Goal: Information Seeking & Learning: Learn about a topic

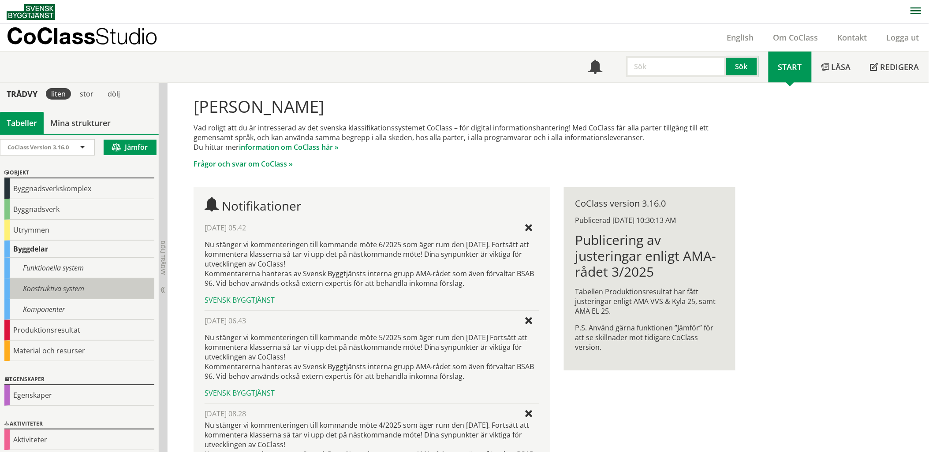
click at [59, 287] on div "Konstruktiva system" at bounding box center [79, 289] width 150 height 21
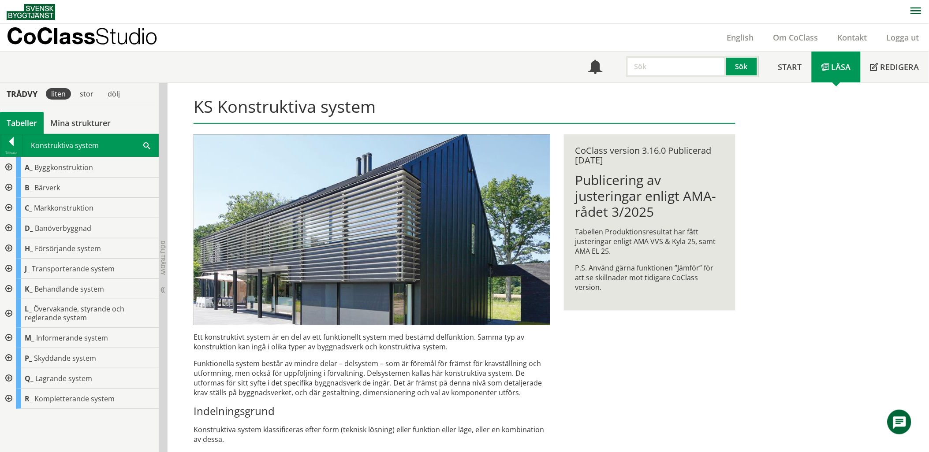
click at [8, 226] on div at bounding box center [8, 228] width 16 height 20
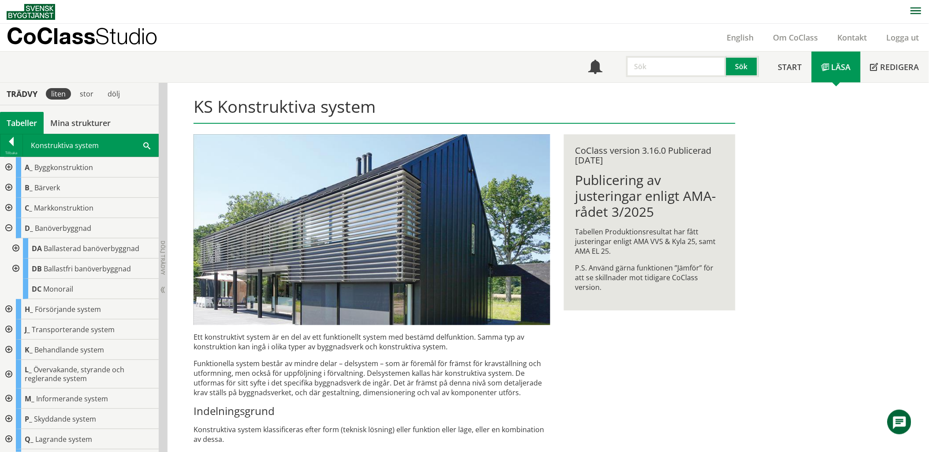
click at [16, 247] on div at bounding box center [15, 248] width 16 height 20
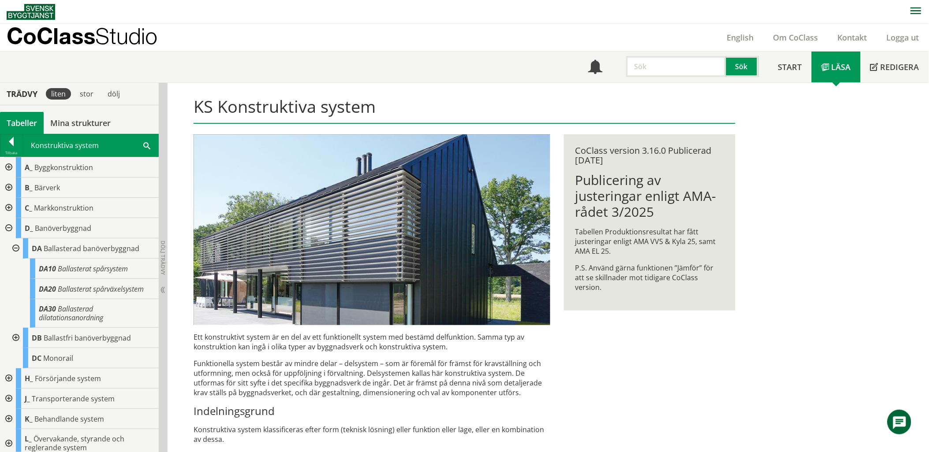
click at [14, 337] on div at bounding box center [15, 338] width 16 height 20
click at [139, 33] on span "Studio" at bounding box center [126, 36] width 62 height 26
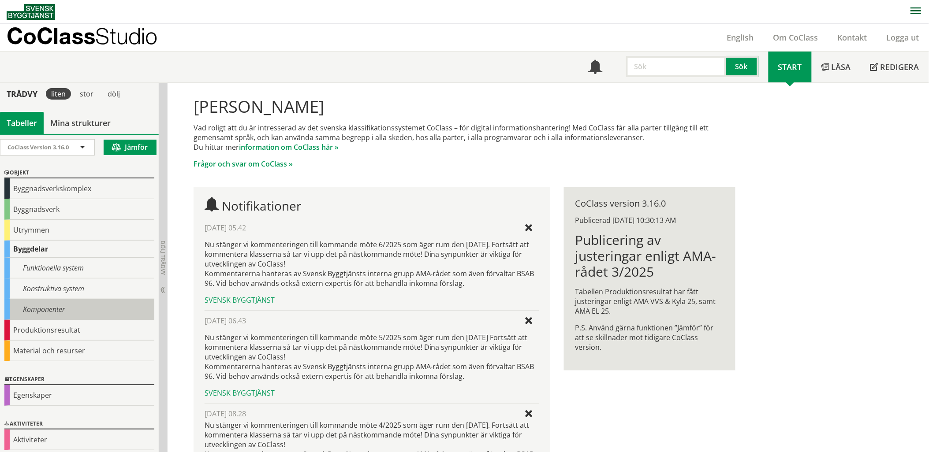
click at [74, 306] on div "Komponenter" at bounding box center [79, 309] width 150 height 21
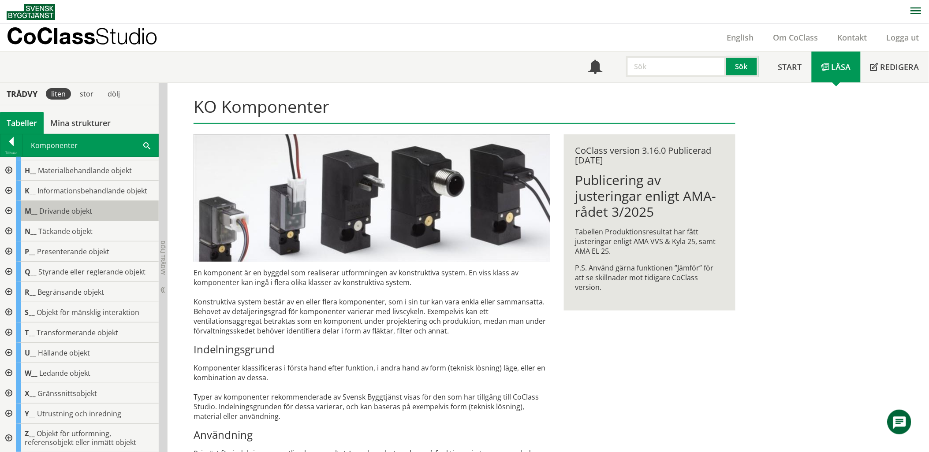
scroll to position [99, 0]
click at [9, 271] on div at bounding box center [8, 271] width 16 height 20
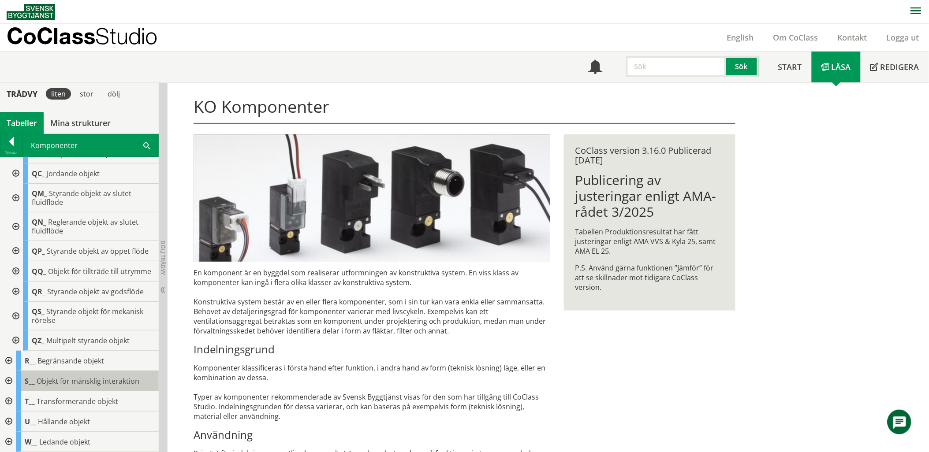
scroll to position [294, 0]
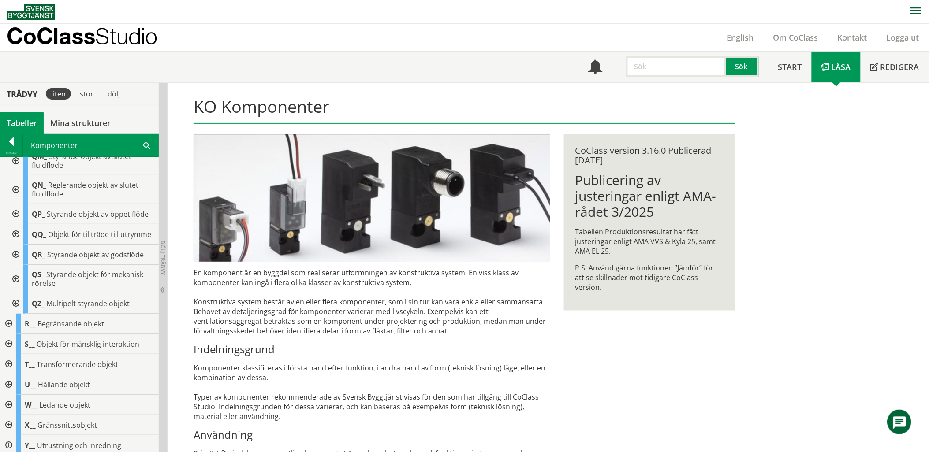
click at [17, 288] on div at bounding box center [15, 279] width 16 height 29
click at [23, 310] on div at bounding box center [22, 304] width 16 height 20
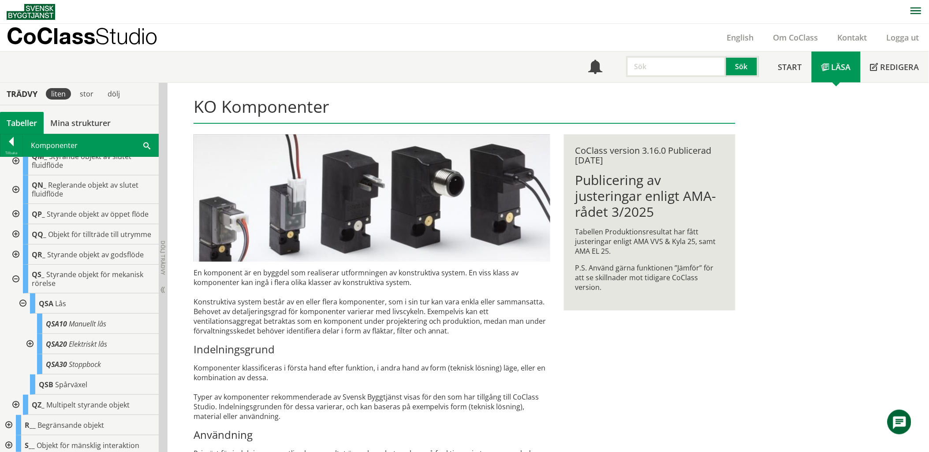
click at [23, 310] on div at bounding box center [22, 304] width 16 height 20
